Goal: Transaction & Acquisition: Book appointment/travel/reservation

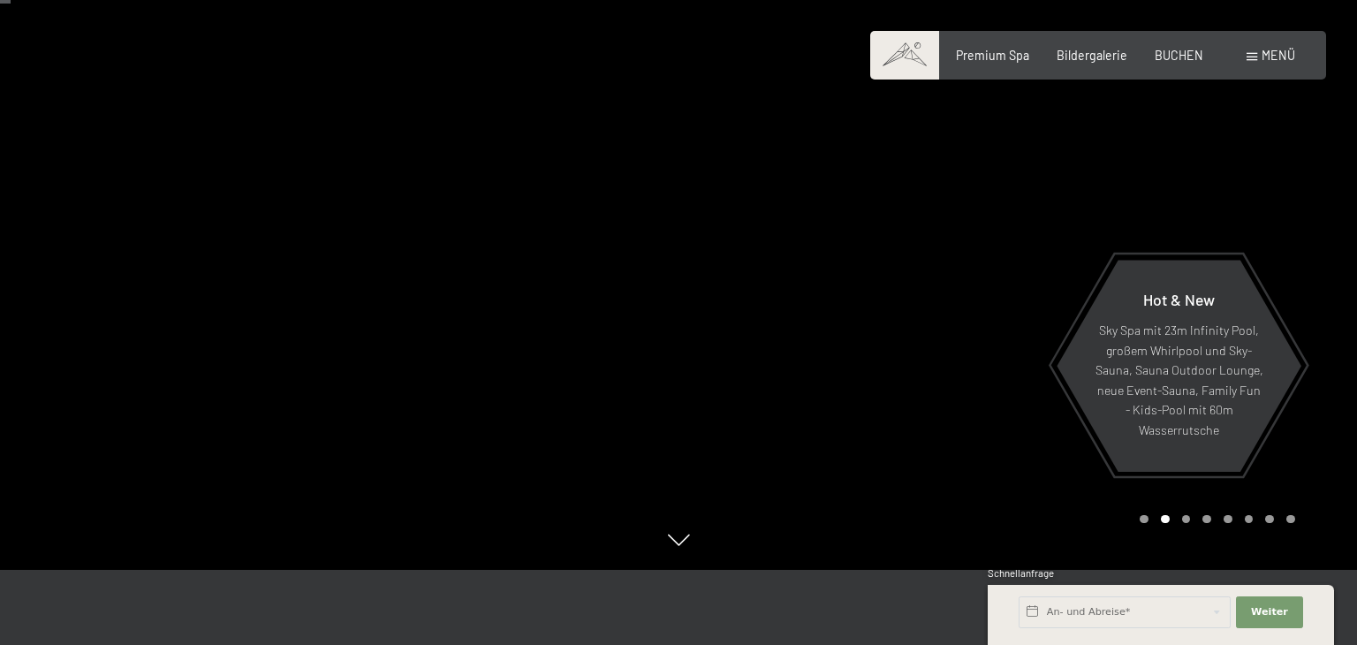
click at [1172, 50] on span "BUCHEN" at bounding box center [1179, 55] width 49 height 15
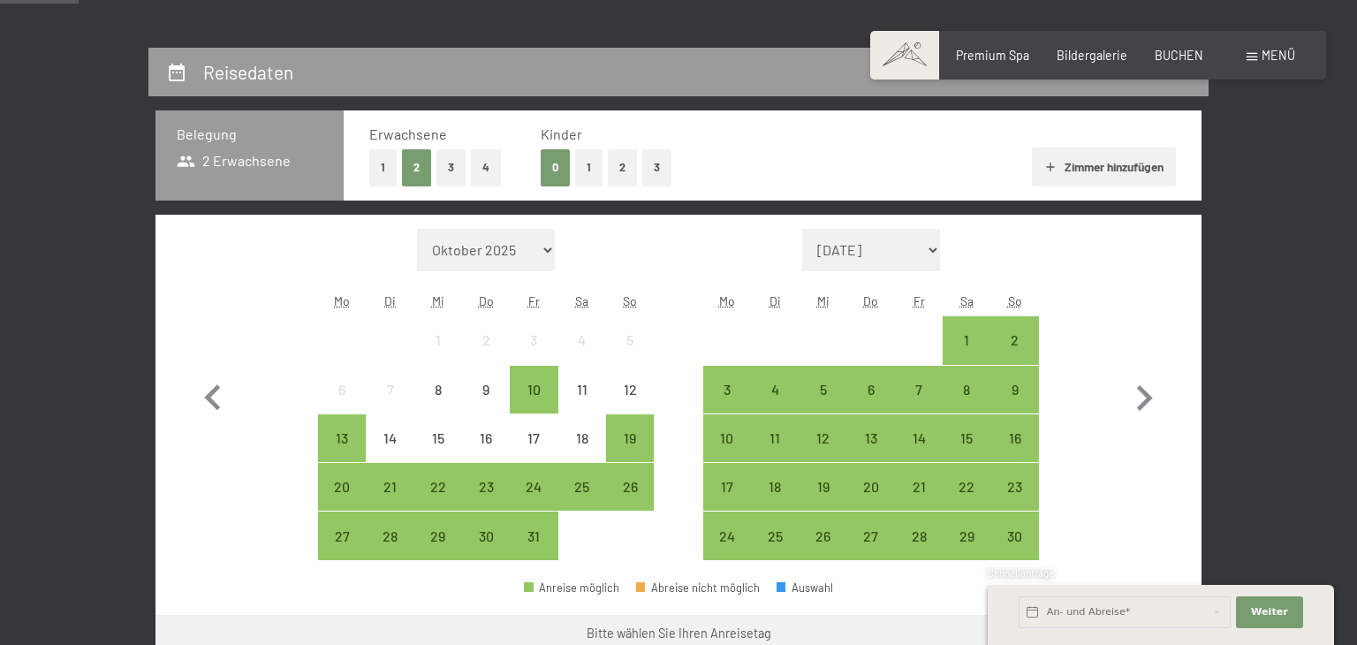
scroll to position [368, 0]
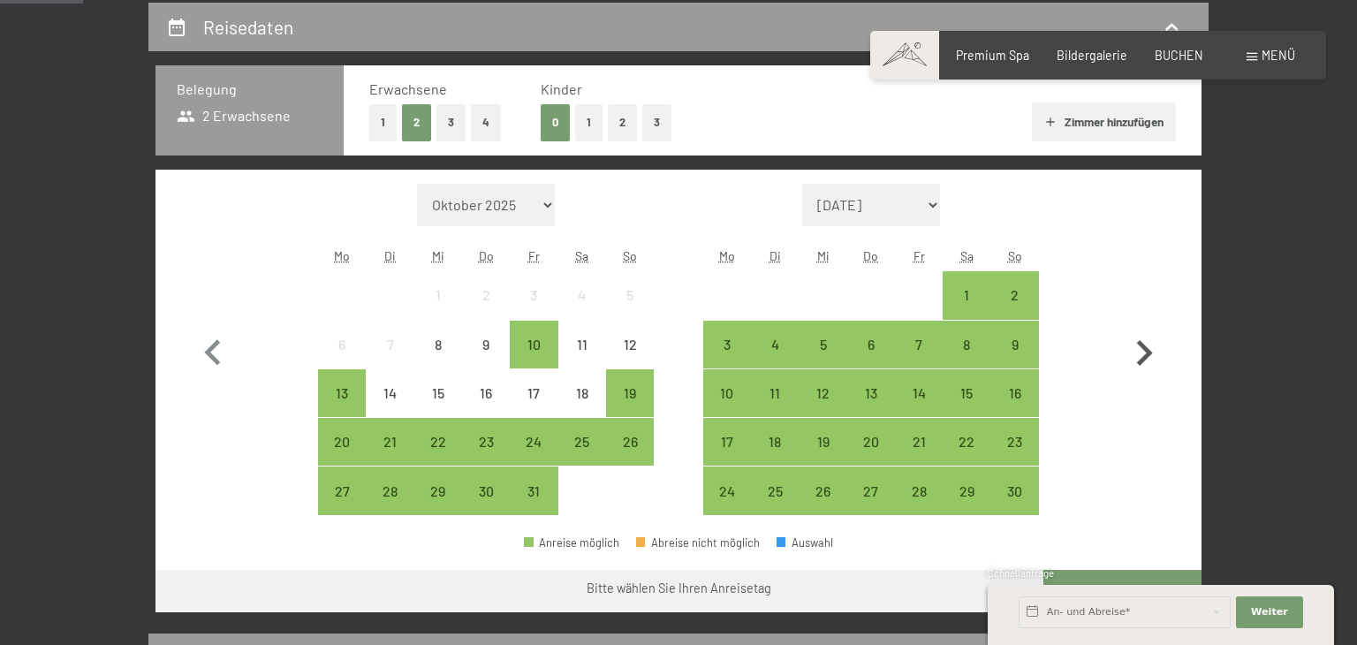
click at [1138, 349] on icon "button" at bounding box center [1143, 353] width 51 height 51
select select "[DATE]"
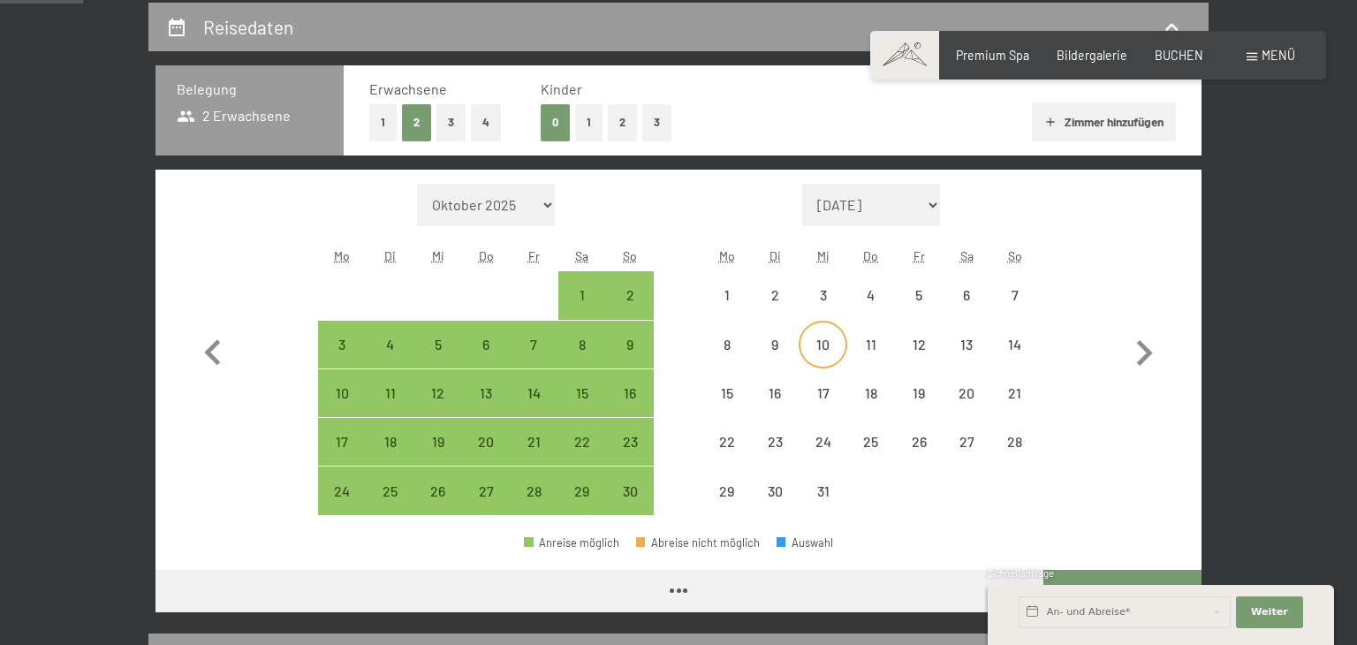
select select "[DATE]"
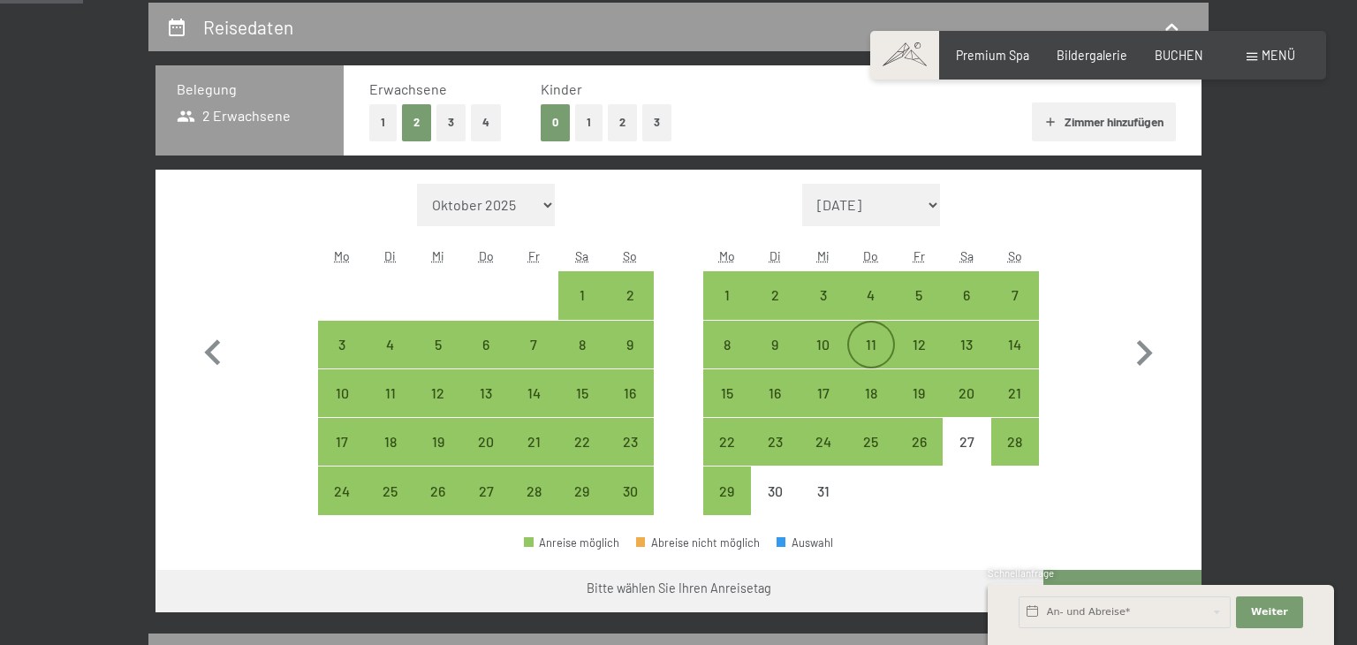
click at [874, 337] on div "11" at bounding box center [871, 359] width 44 height 44
select select "[DATE]"
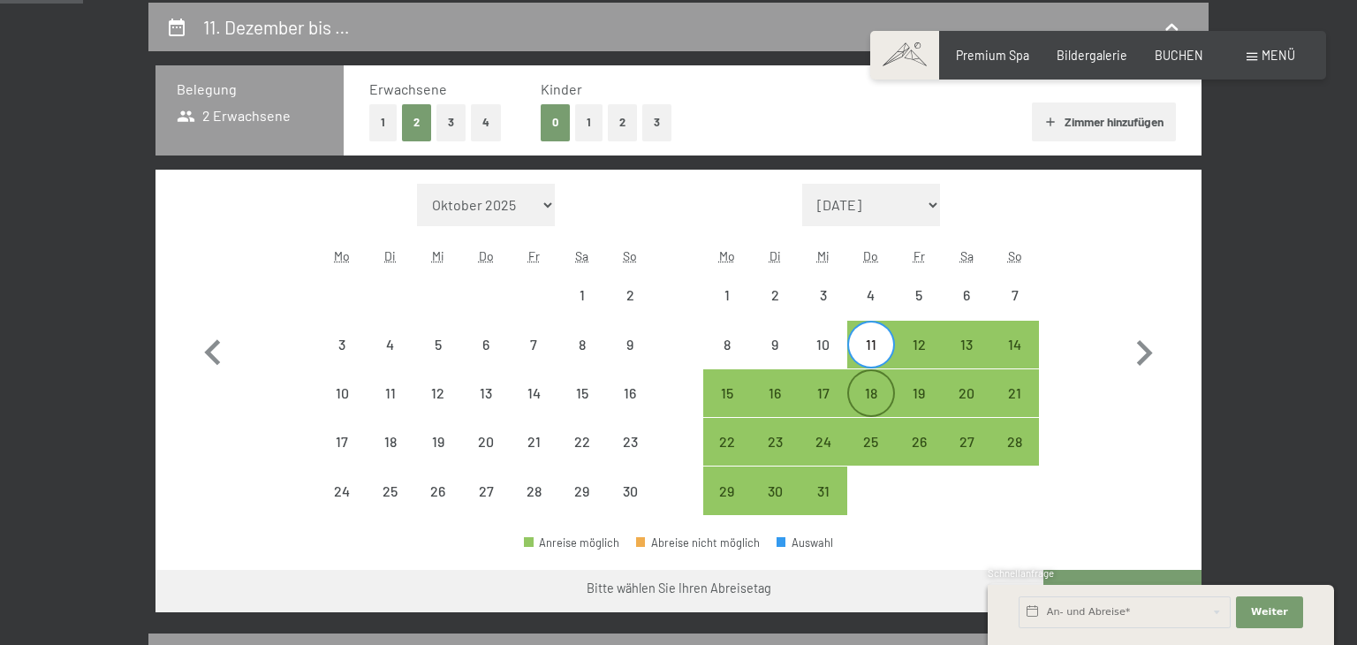
click at [870, 374] on div "18" at bounding box center [871, 393] width 44 height 44
select select "[DATE]"
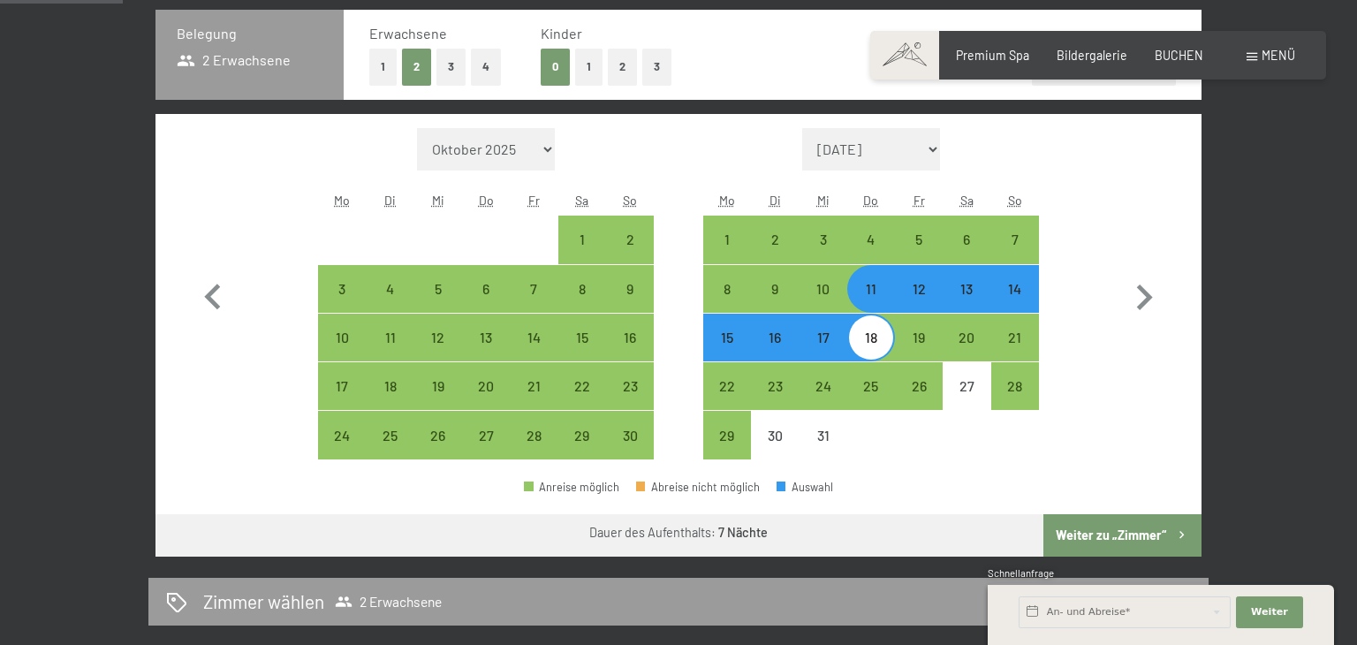
scroll to position [435, 0]
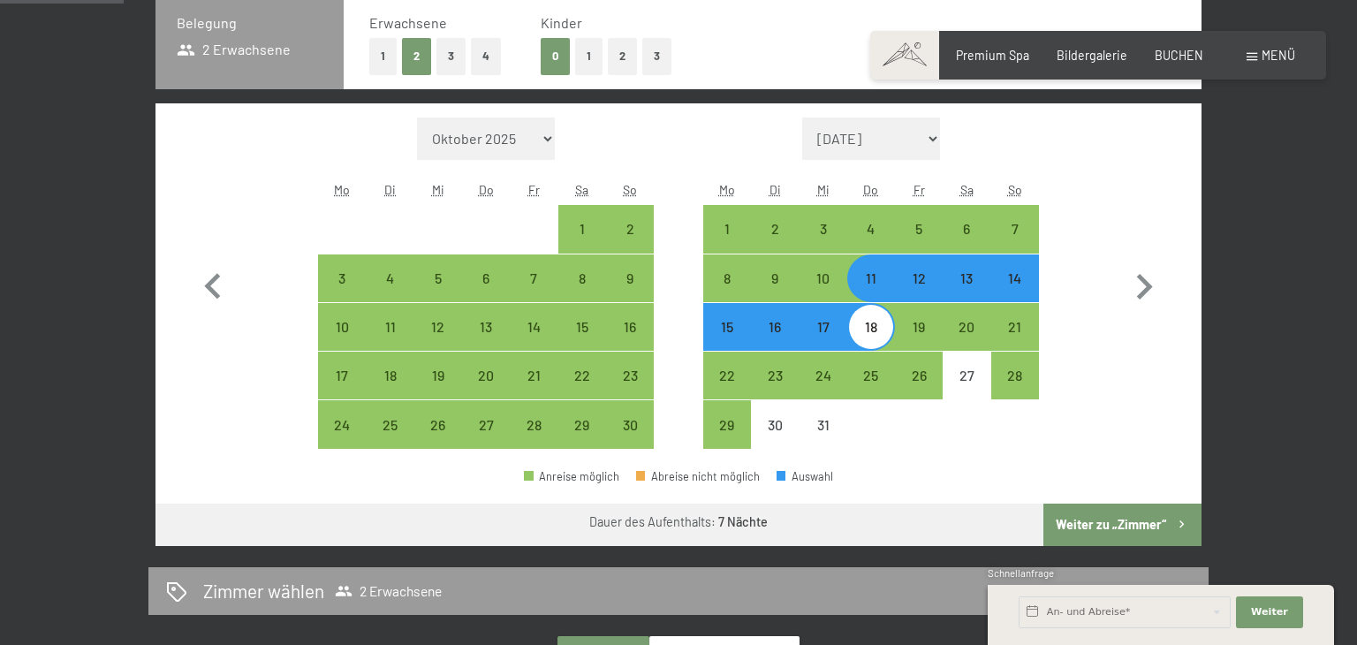
click at [1116, 517] on button "Weiter zu „Zimmer“" at bounding box center [1122, 525] width 158 height 42
select select "[DATE]"
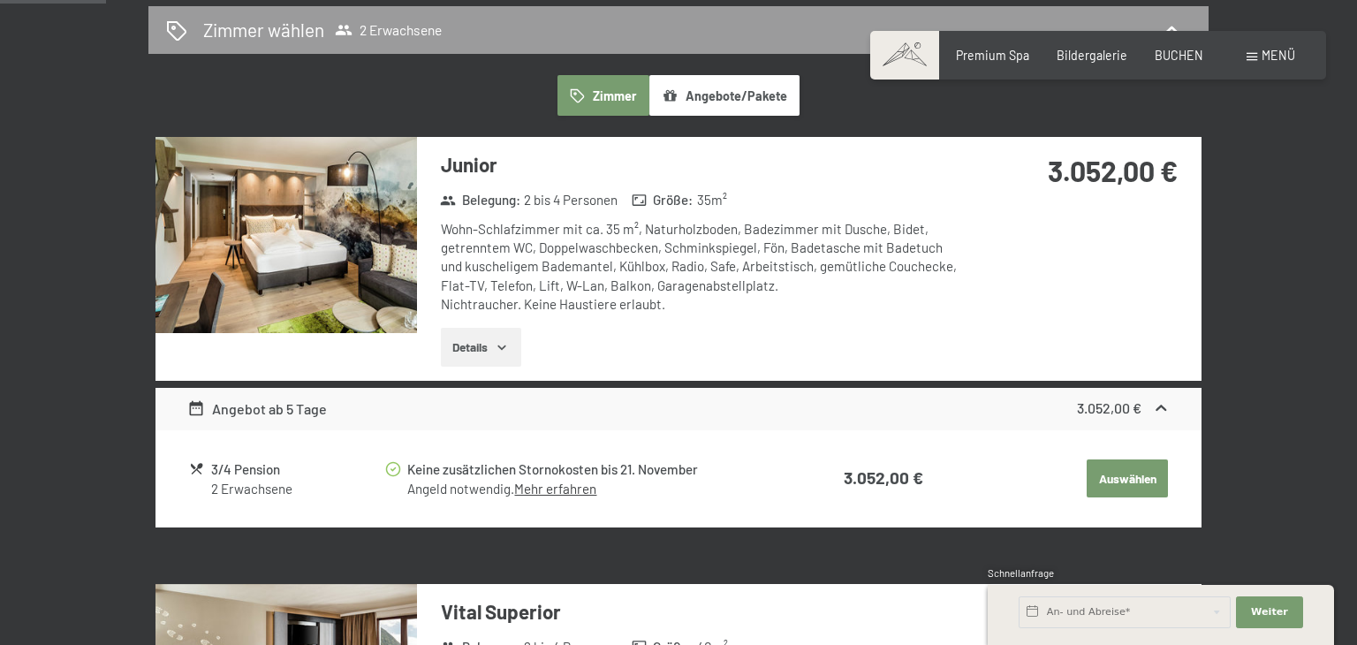
scroll to position [371, 0]
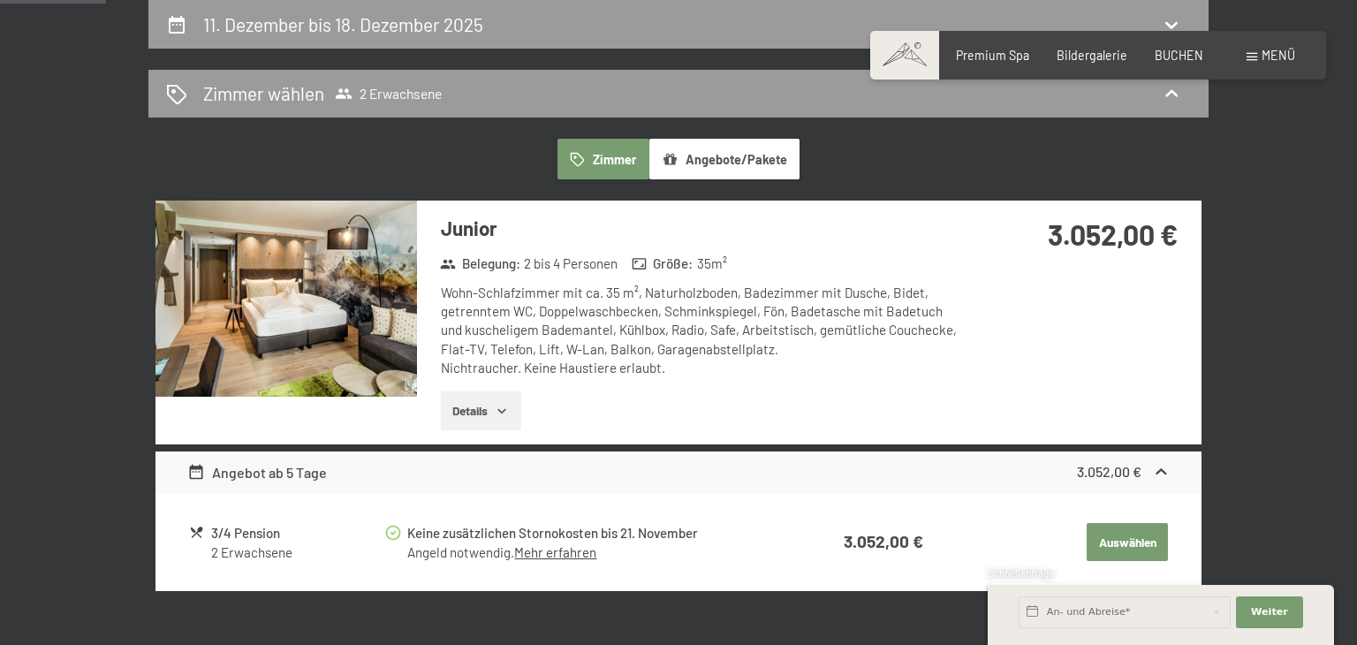
click at [384, 299] on img at bounding box center [285, 299] width 261 height 196
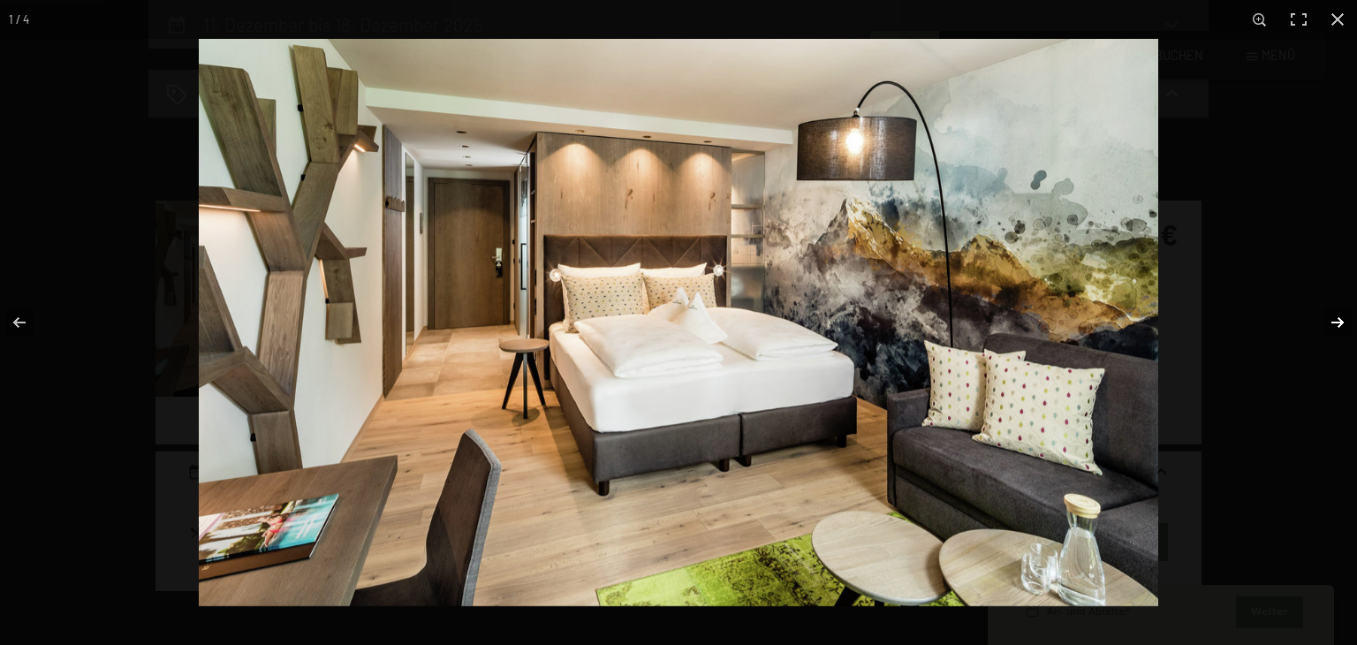
click at [1341, 329] on button "button" at bounding box center [1326, 322] width 62 height 88
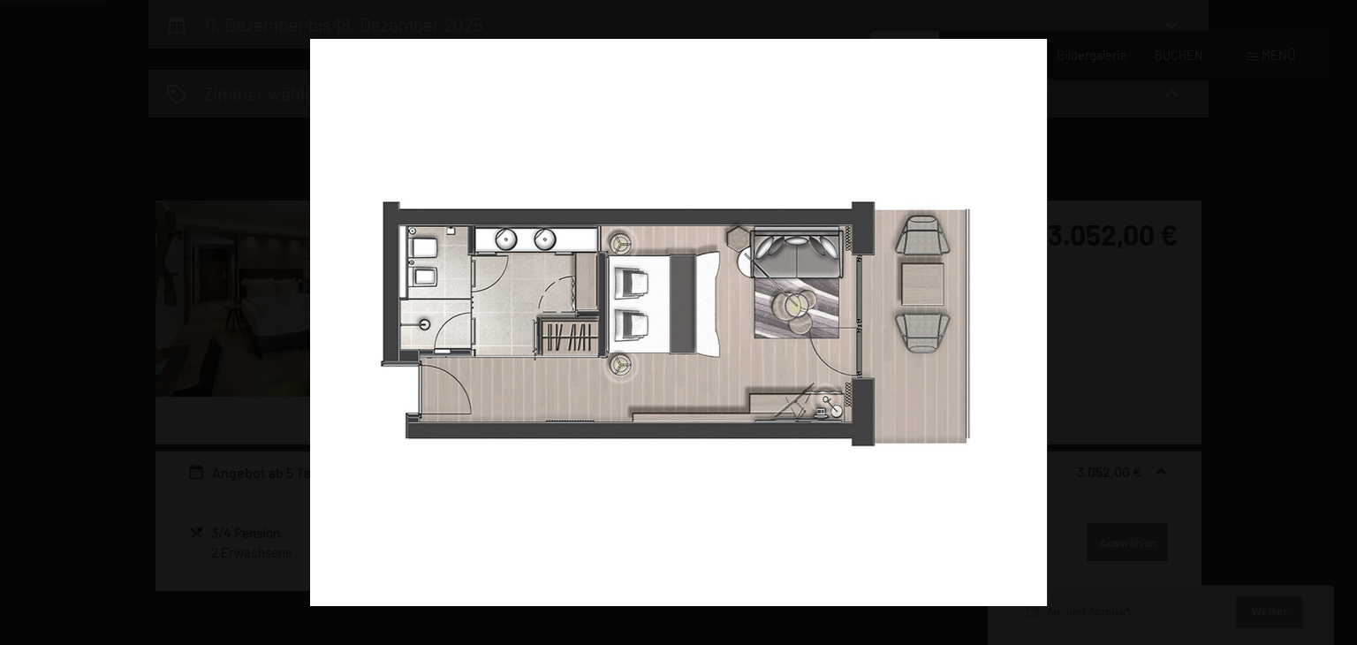
click at [1341, 329] on button "button" at bounding box center [1326, 322] width 62 height 88
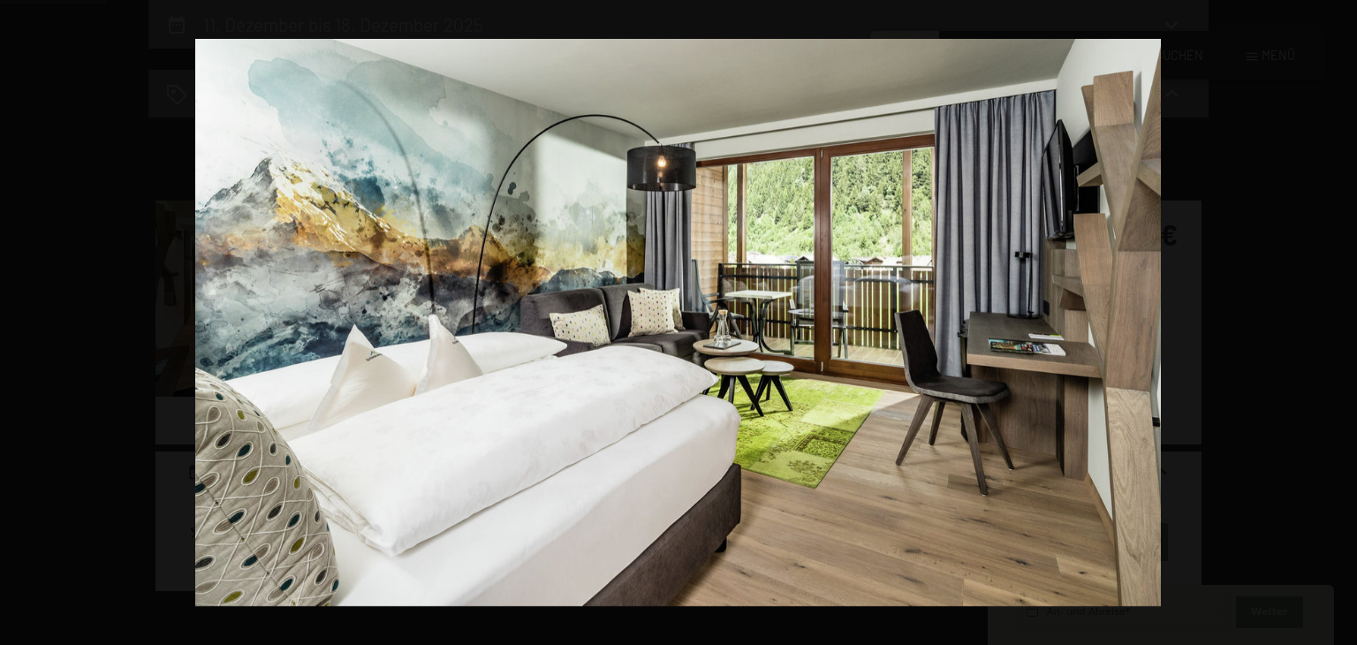
click at [1341, 329] on button "button" at bounding box center [1326, 322] width 62 height 88
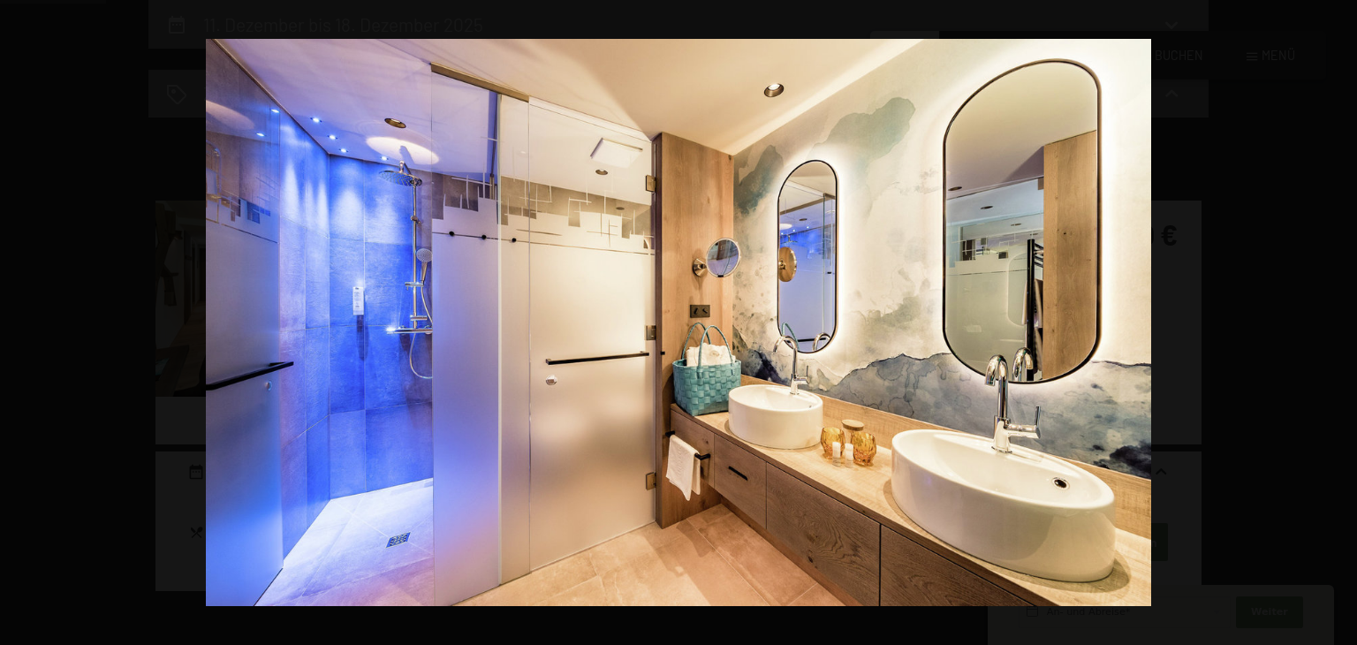
click at [1341, 329] on button "button" at bounding box center [1326, 322] width 62 height 88
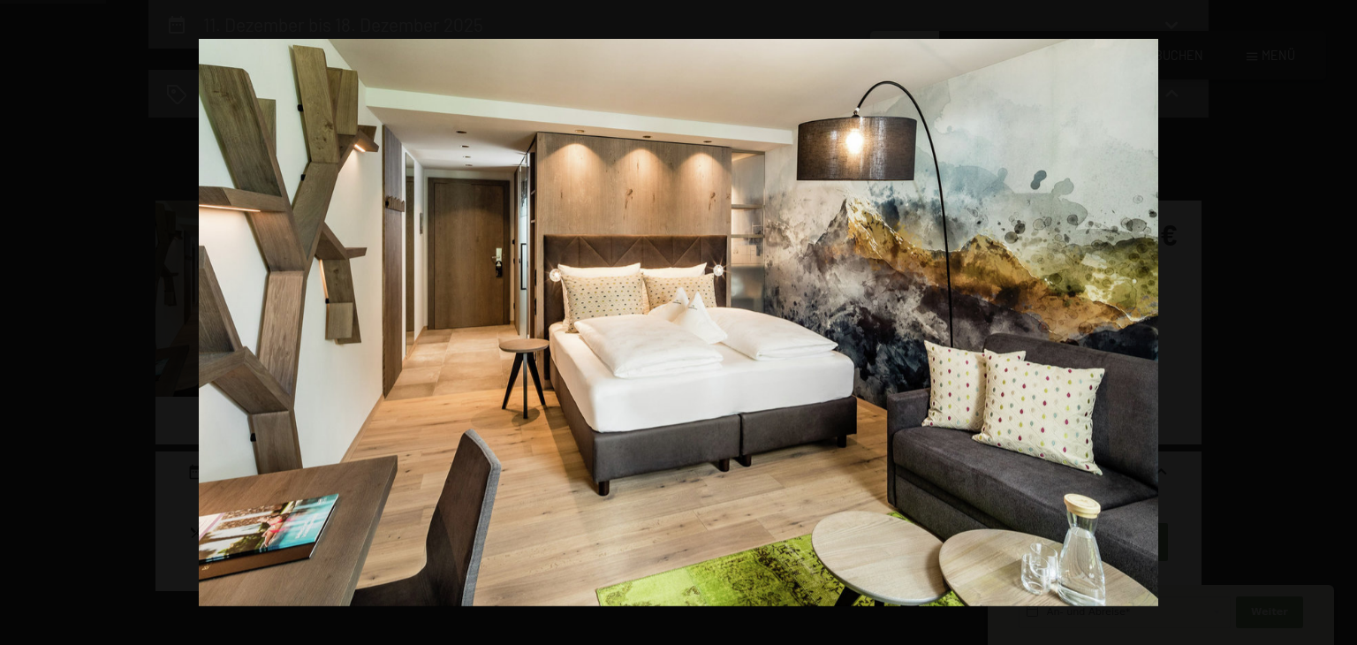
click at [1341, 329] on button "button" at bounding box center [1326, 322] width 62 height 88
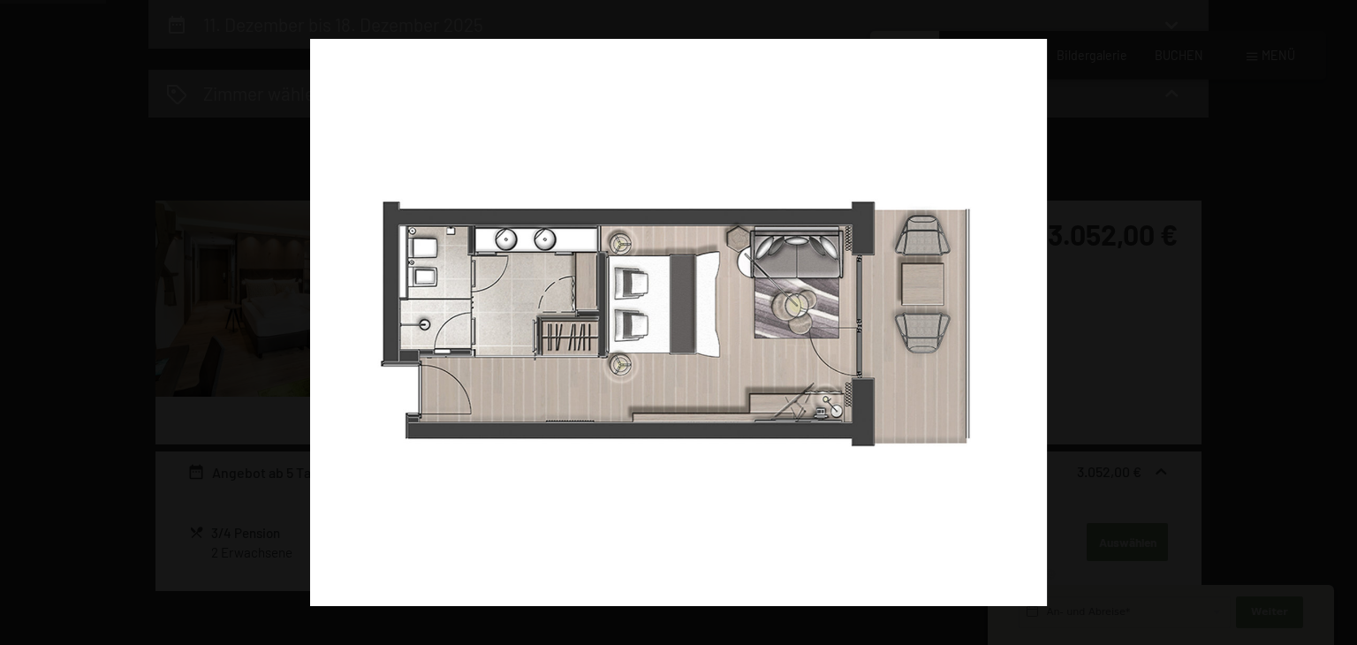
click at [1341, 329] on button "button" at bounding box center [1326, 322] width 62 height 88
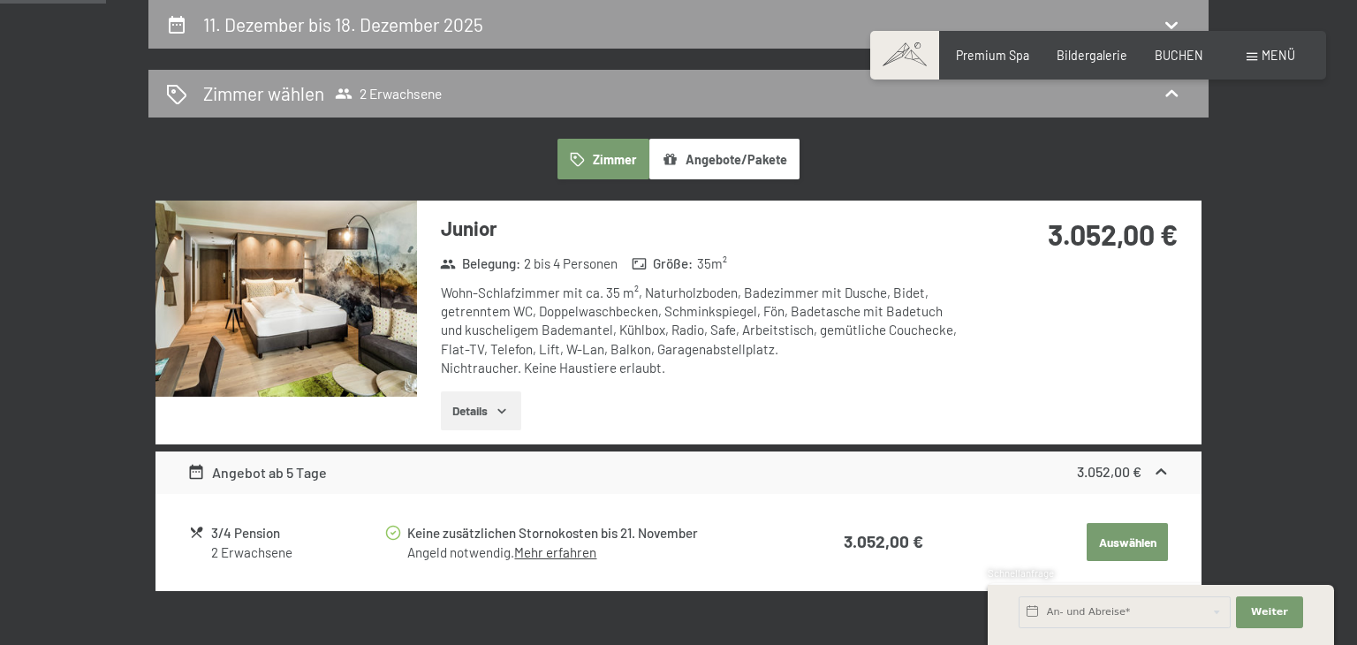
click at [0, 0] on button "button" at bounding box center [0, 0] width 0 height 0
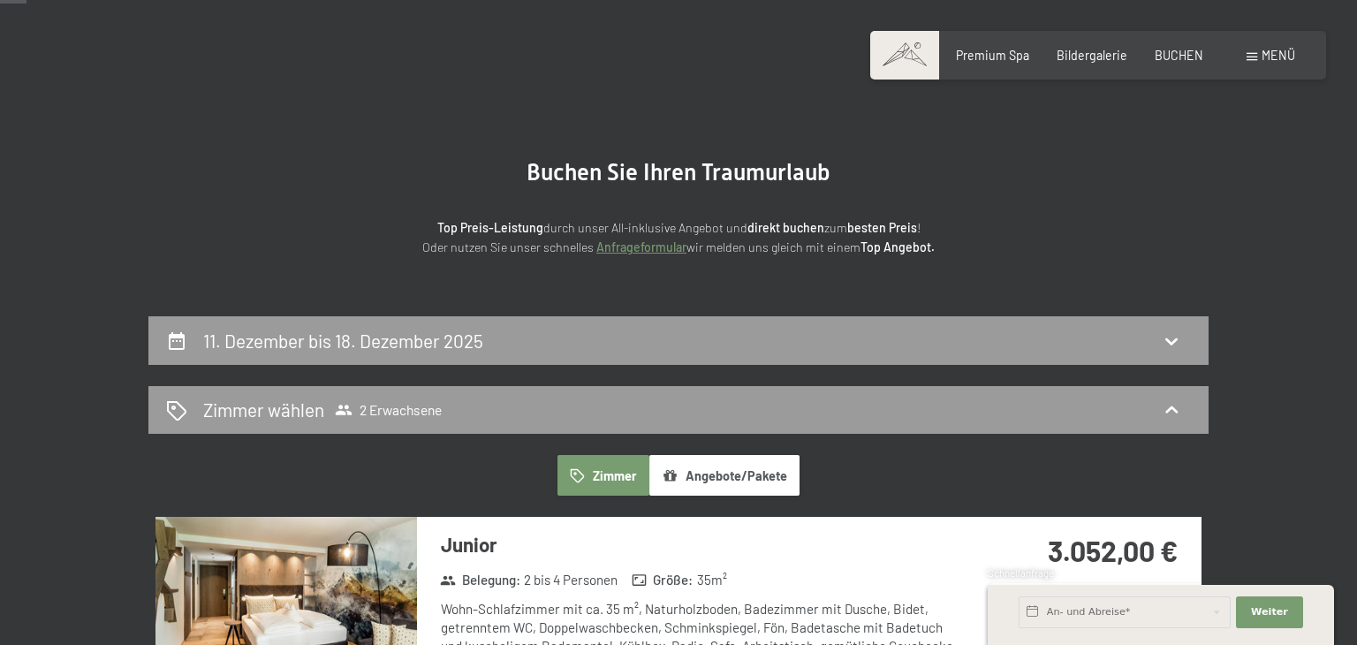
scroll to position [36, 0]
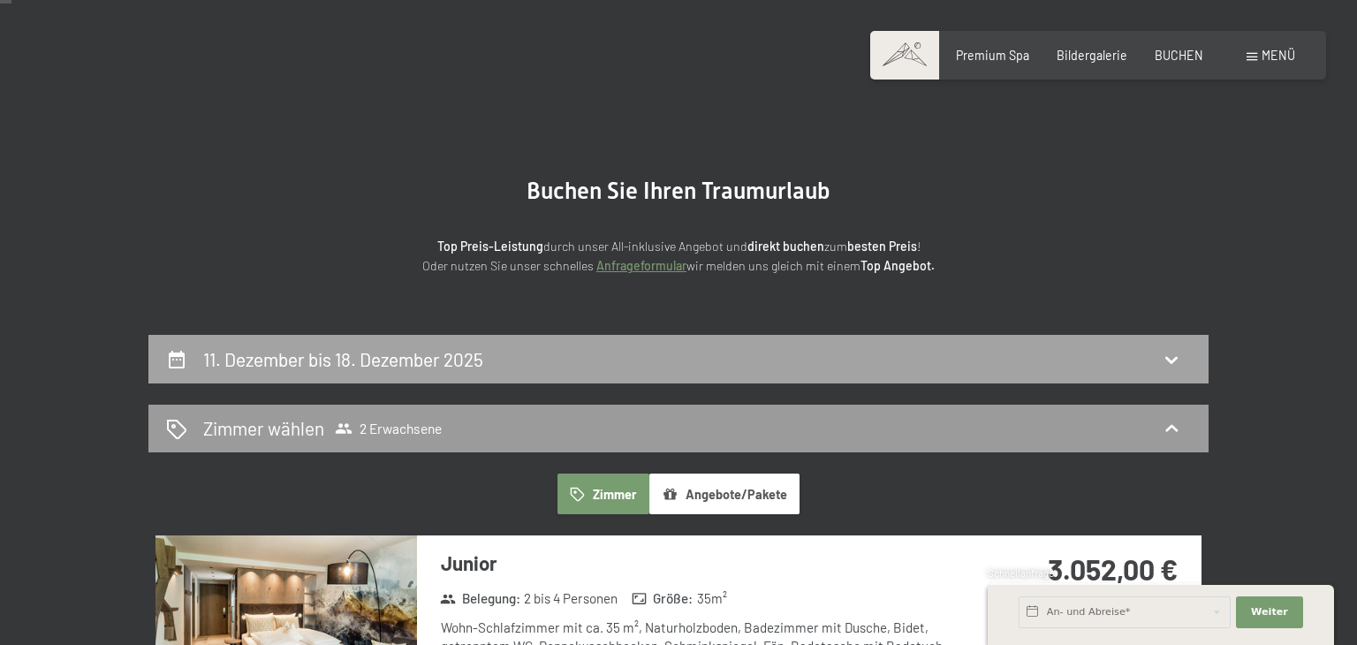
click at [567, 352] on div "11. Dezember bis 18. Dezember 2025" at bounding box center [678, 359] width 1025 height 26
select select "[DATE]"
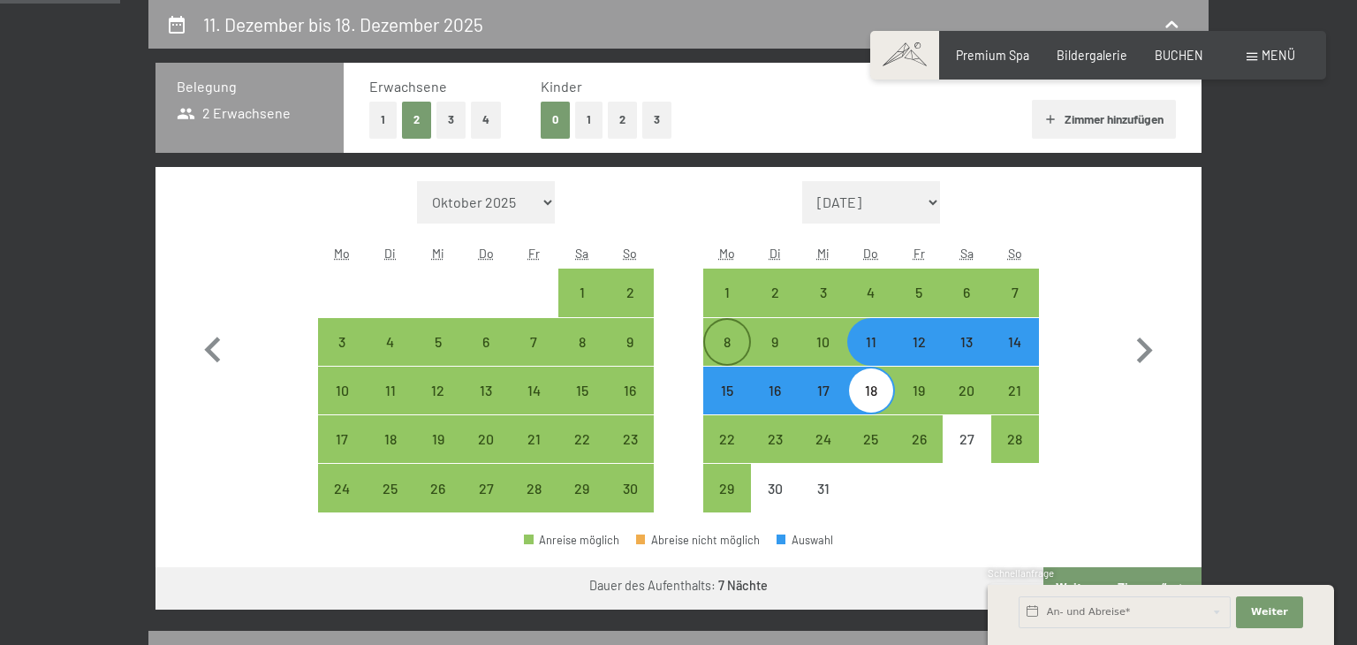
click at [724, 344] on div "8" at bounding box center [727, 357] width 44 height 44
select select "[DATE]"
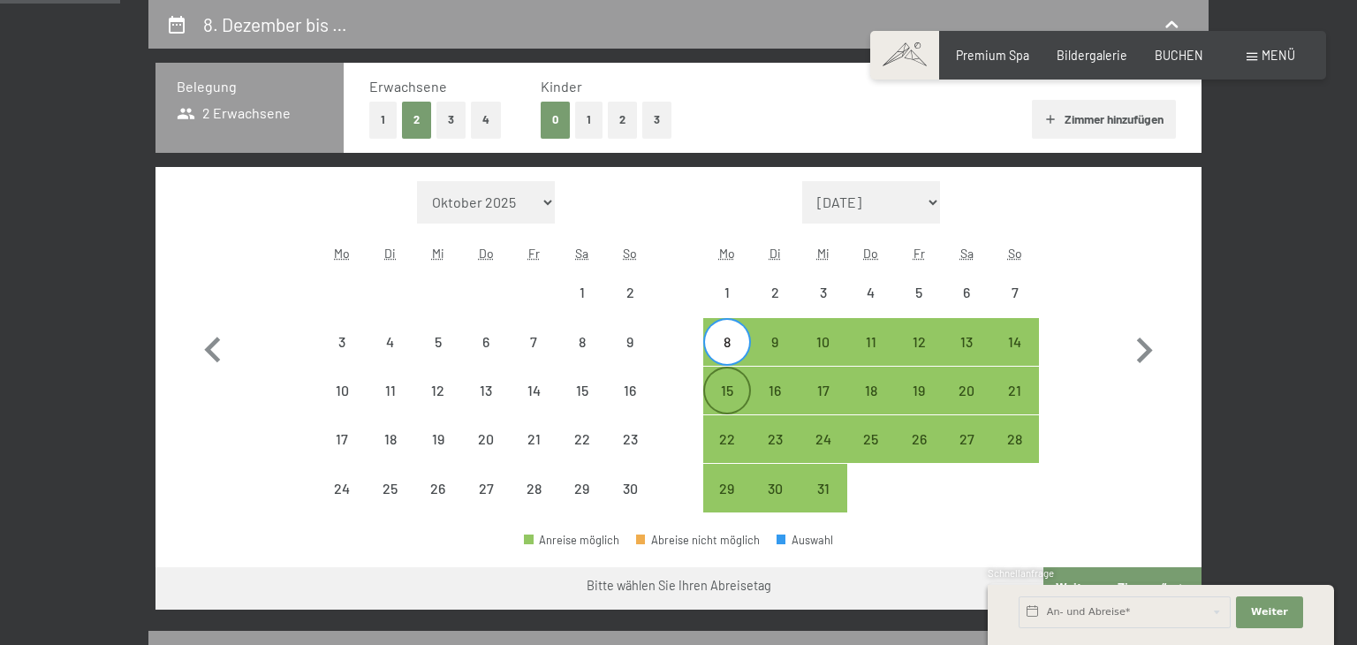
click at [730, 383] on div "15" at bounding box center [727, 405] width 44 height 44
select select "[DATE]"
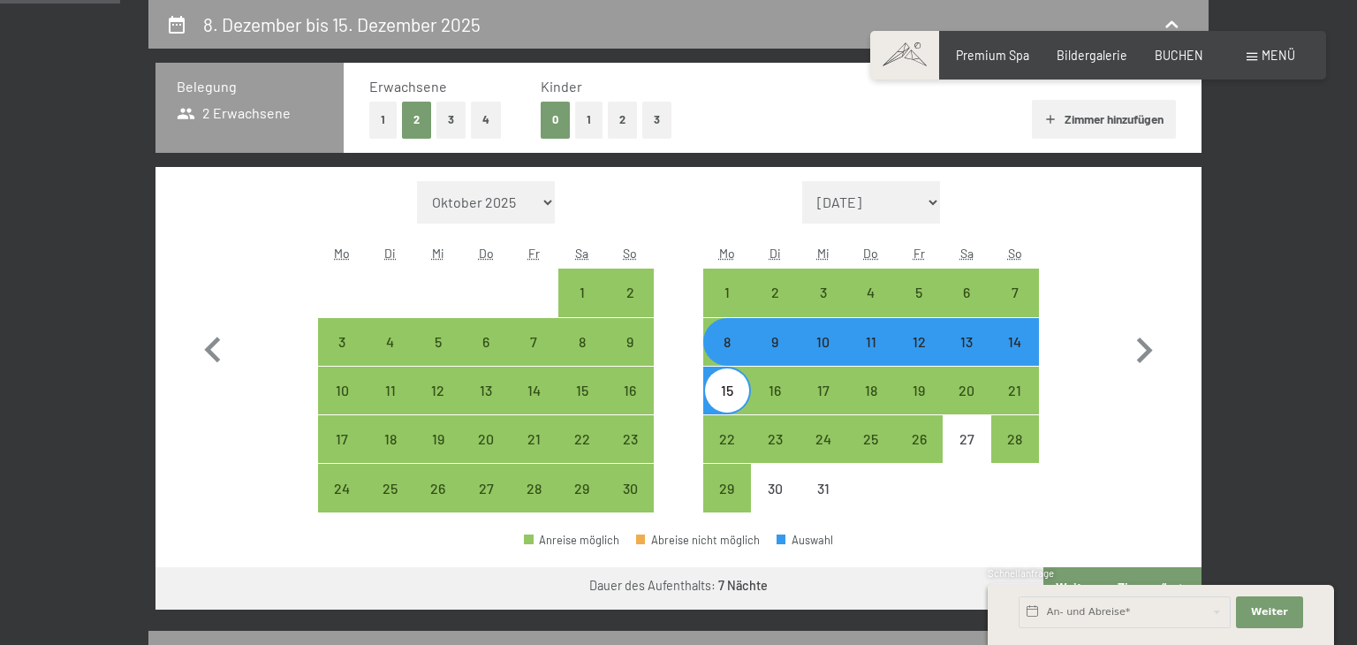
click at [1077, 573] on div "Schnellanfrage" at bounding box center [1161, 574] width 346 height 17
click at [1094, 577] on div "Schnellanfrage" at bounding box center [1161, 574] width 346 height 17
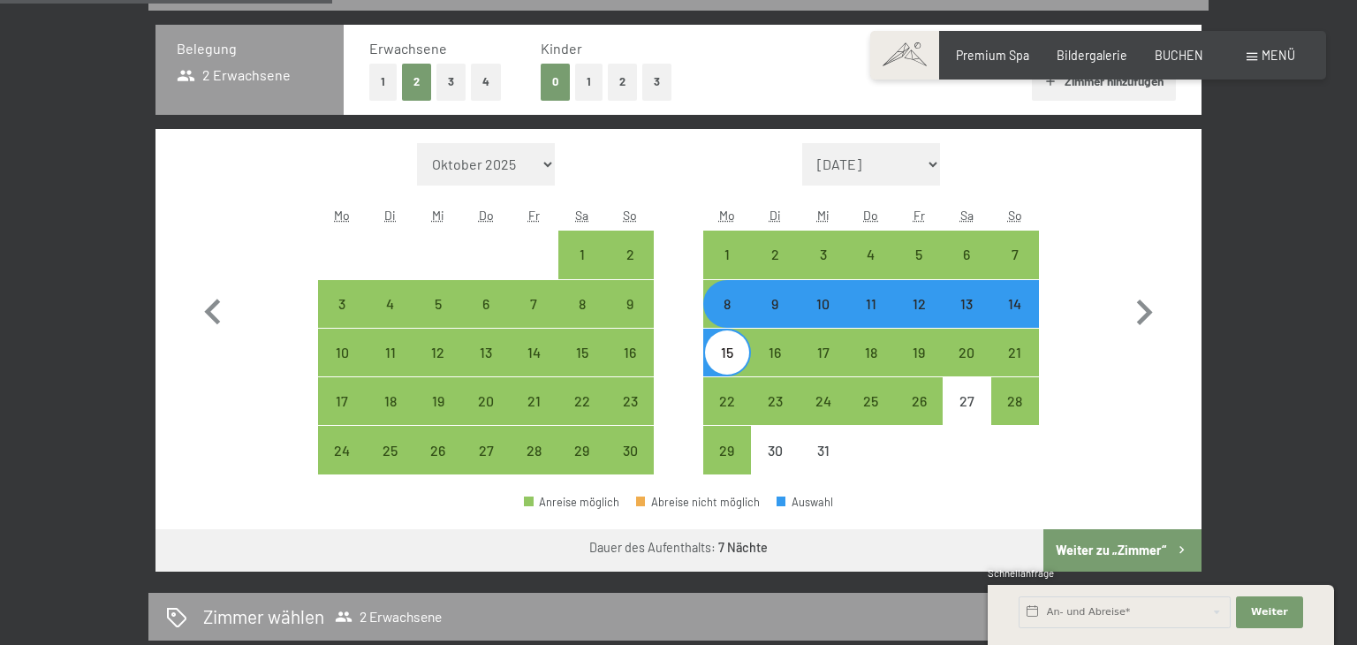
scroll to position [413, 0]
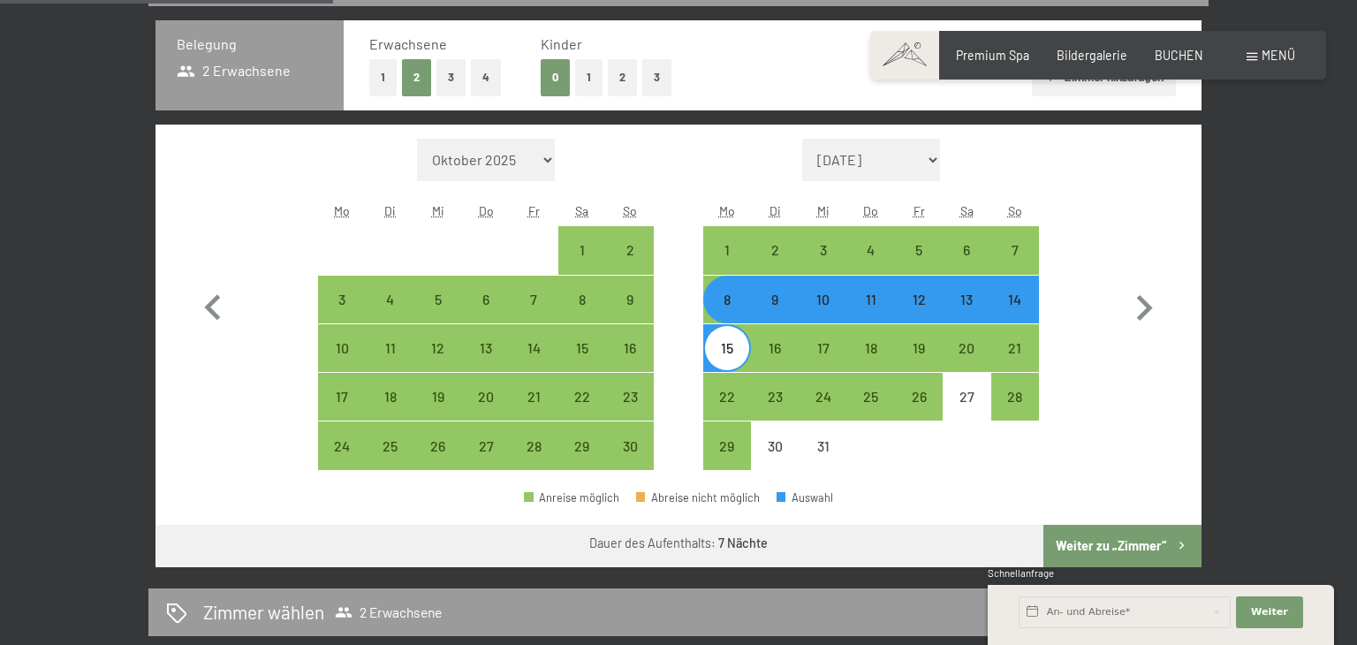
click at [758, 299] on div "9" at bounding box center [775, 314] width 44 height 44
select select "[DATE]"
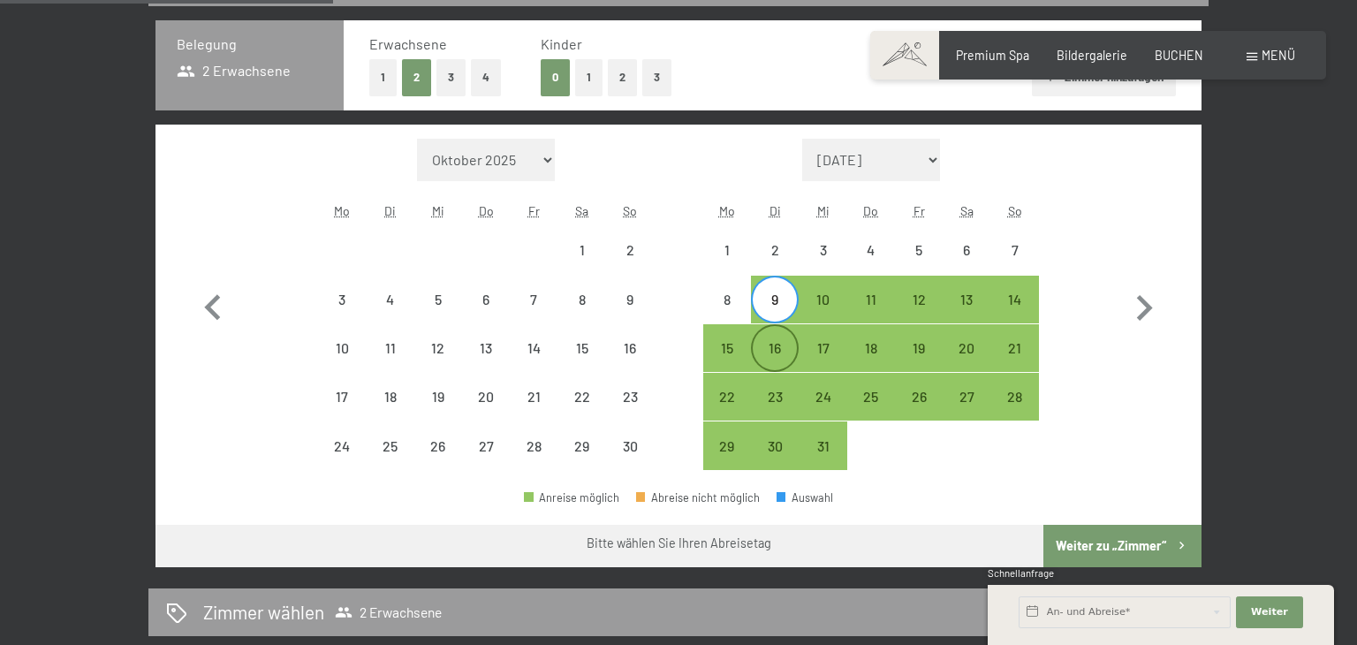
click at [781, 352] on div "16" at bounding box center [775, 363] width 44 height 44
select select "[DATE]"
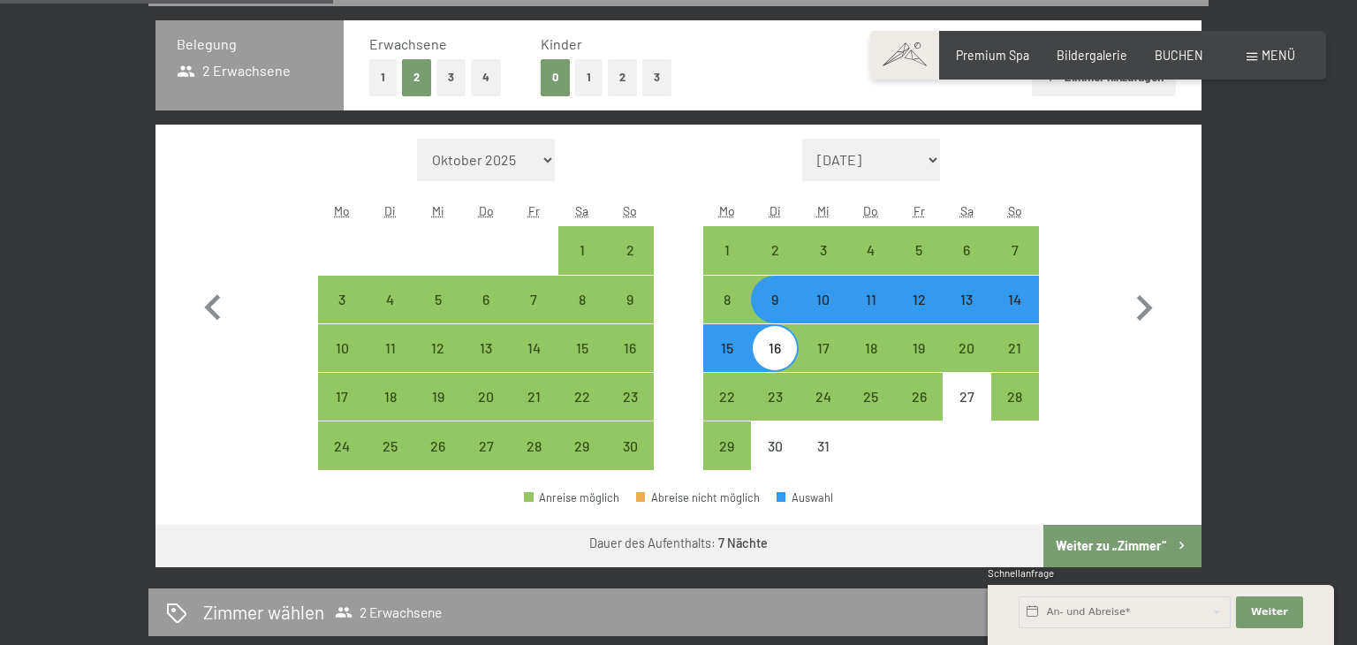
click at [1094, 551] on button "Weiter zu „Zimmer“" at bounding box center [1122, 546] width 158 height 42
select select "[DATE]"
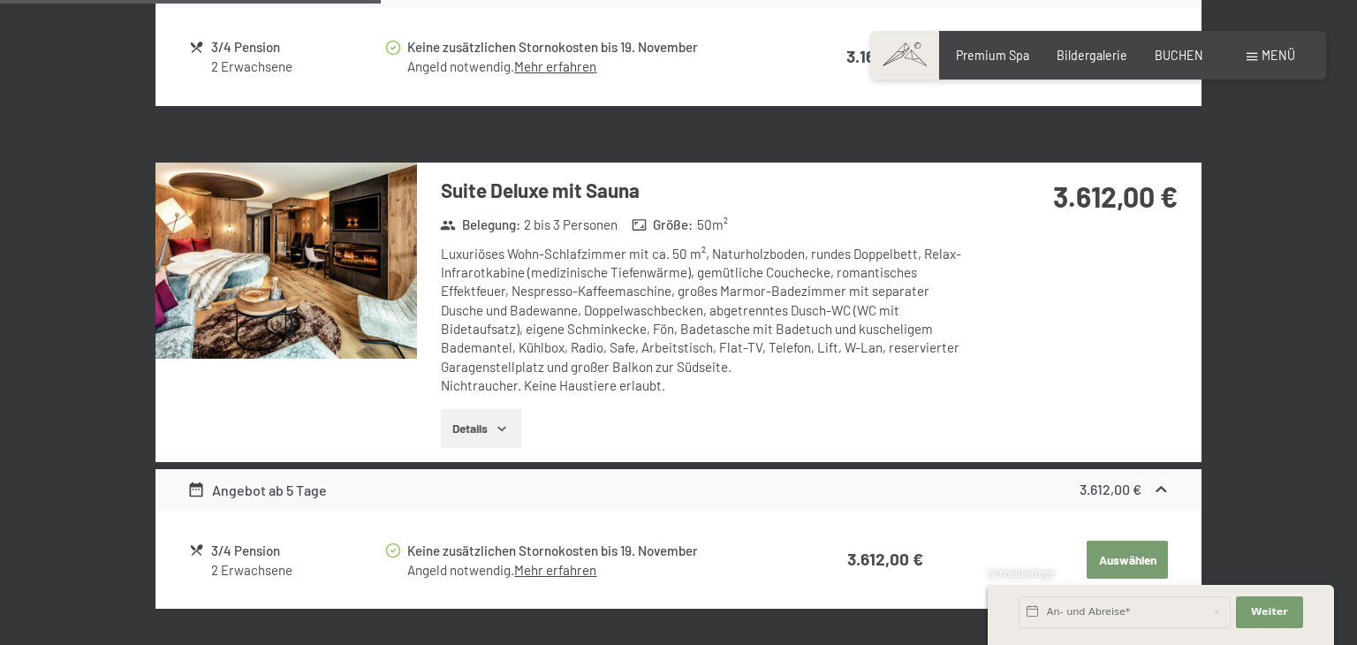
scroll to position [1326, 0]
